Goal: Navigation & Orientation: Find specific page/section

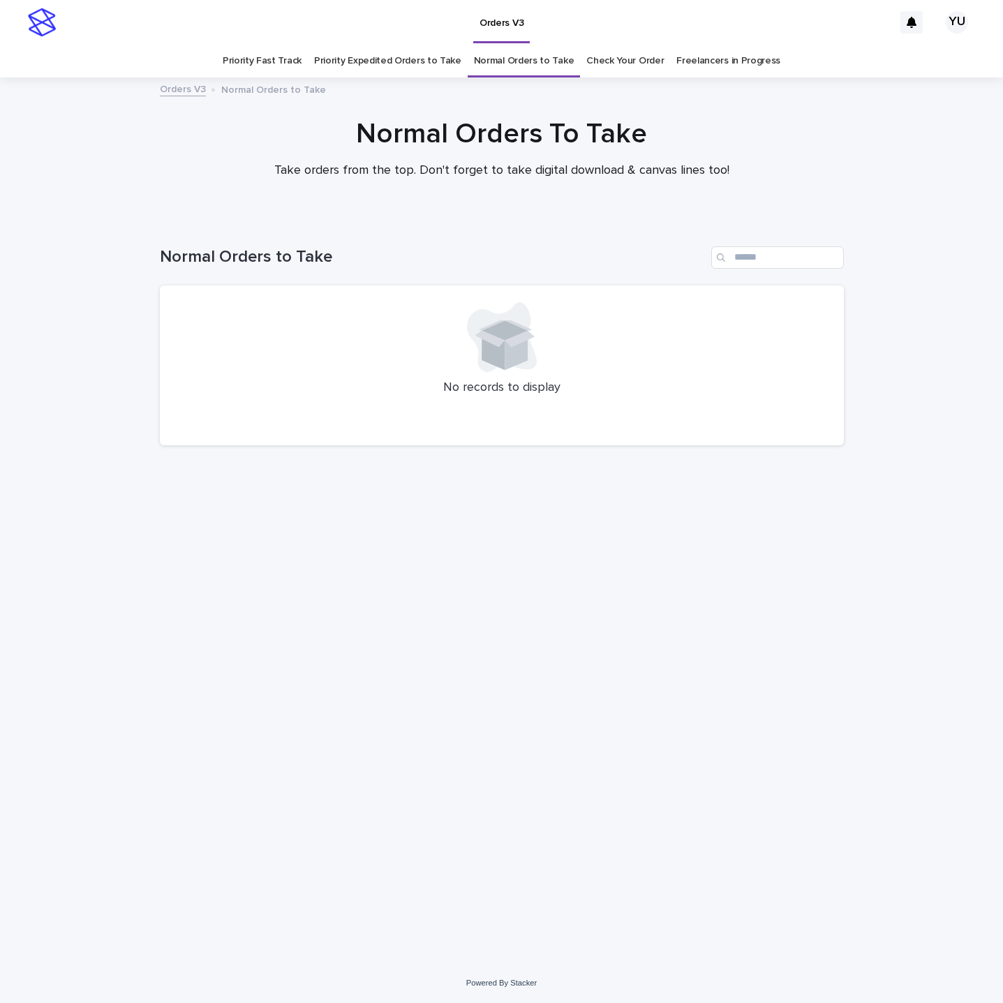
click at [885, 319] on div "Loading... Saving… Loading... Saving… Normal Orders to Take No records to displ…" at bounding box center [501, 590] width 1003 height 744
click at [829, 699] on div "Loading... Saving… Loading... Saving… Normal Orders to Take No records to displ…" at bounding box center [502, 572] width 698 height 709
click at [377, 66] on link "Priority Expedited Orders to Take" at bounding box center [387, 61] width 147 height 33
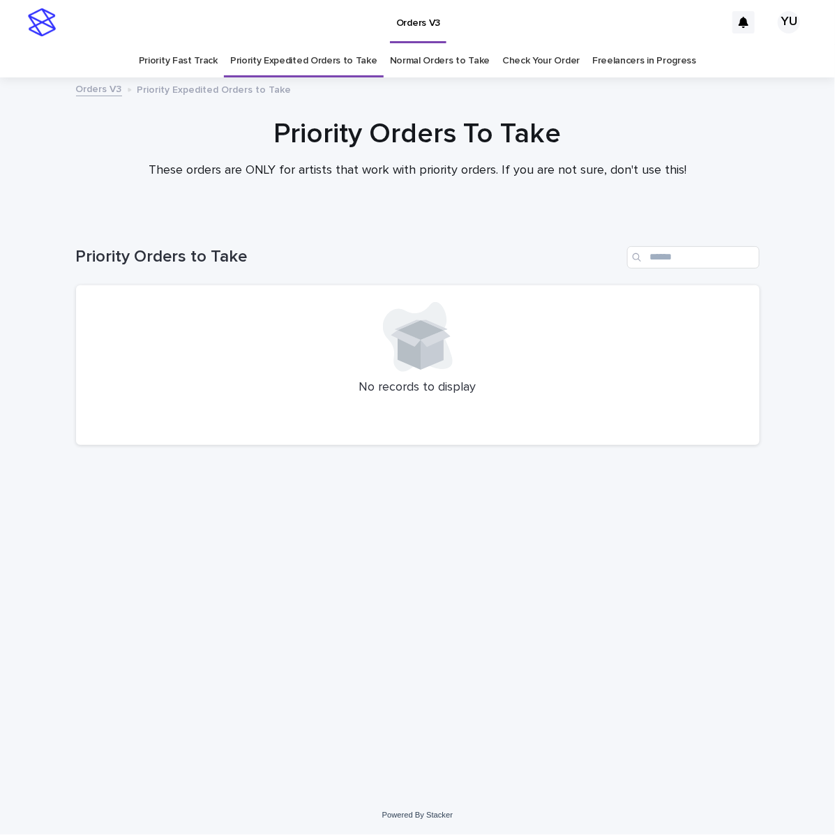
click at [440, 57] on link "Normal Orders to Take" at bounding box center [440, 61] width 100 height 33
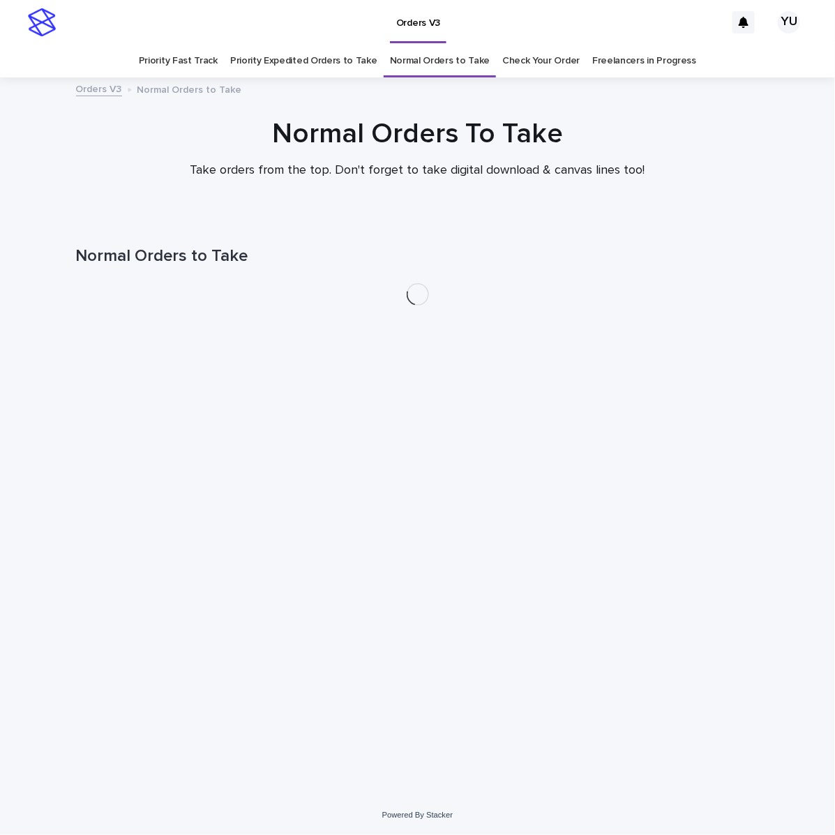
click at [347, 57] on link "Priority Expedited Orders to Take" at bounding box center [303, 61] width 147 height 33
